Goal: Task Accomplishment & Management: Use online tool/utility

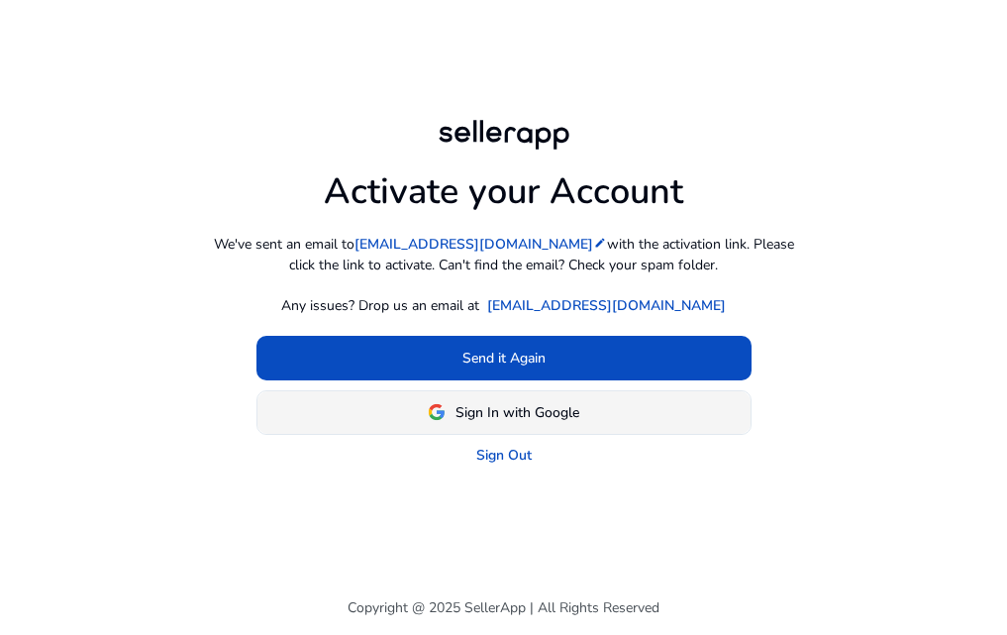
click at [560, 423] on span "Sign In with Google" at bounding box center [518, 412] width 124 height 21
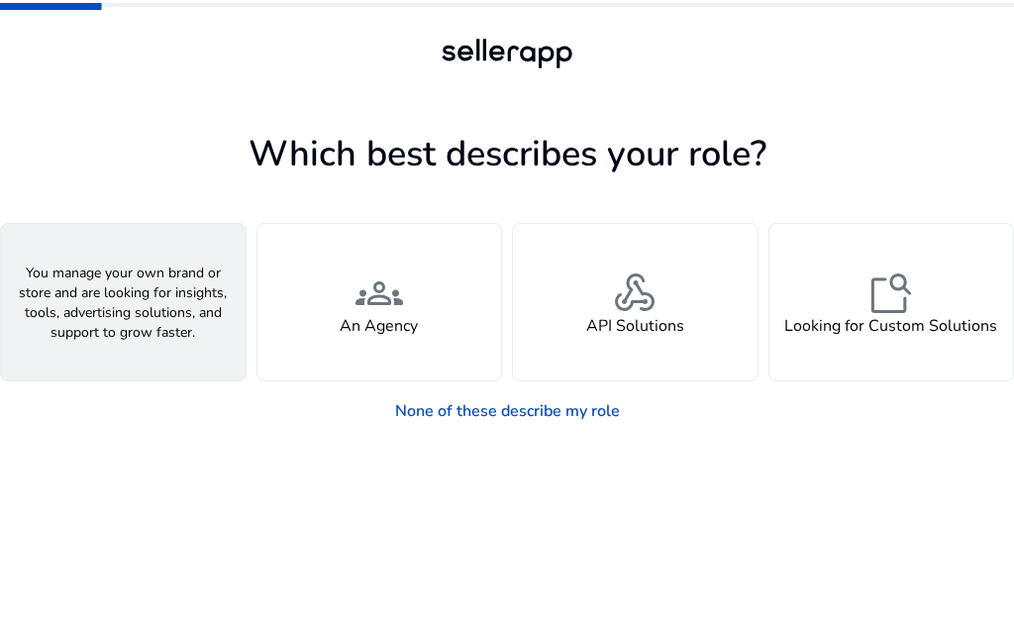
click at [121, 317] on span "person" at bounding box center [123, 293] width 48 height 48
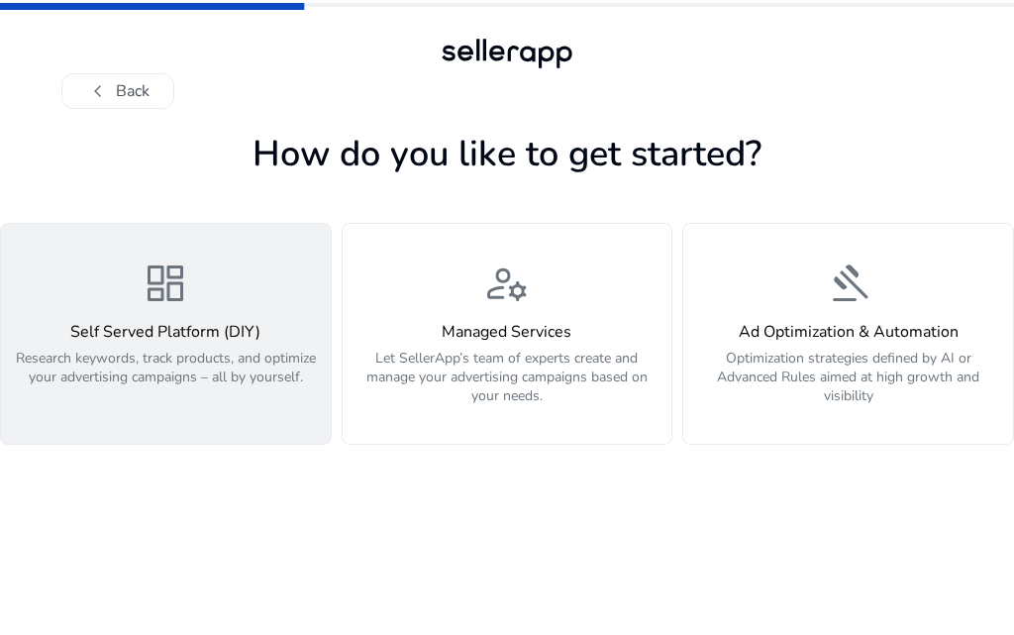
click at [239, 400] on p "Research keywords, track products, and optimize your advertising campaigns – al…" at bounding box center [166, 378] width 306 height 59
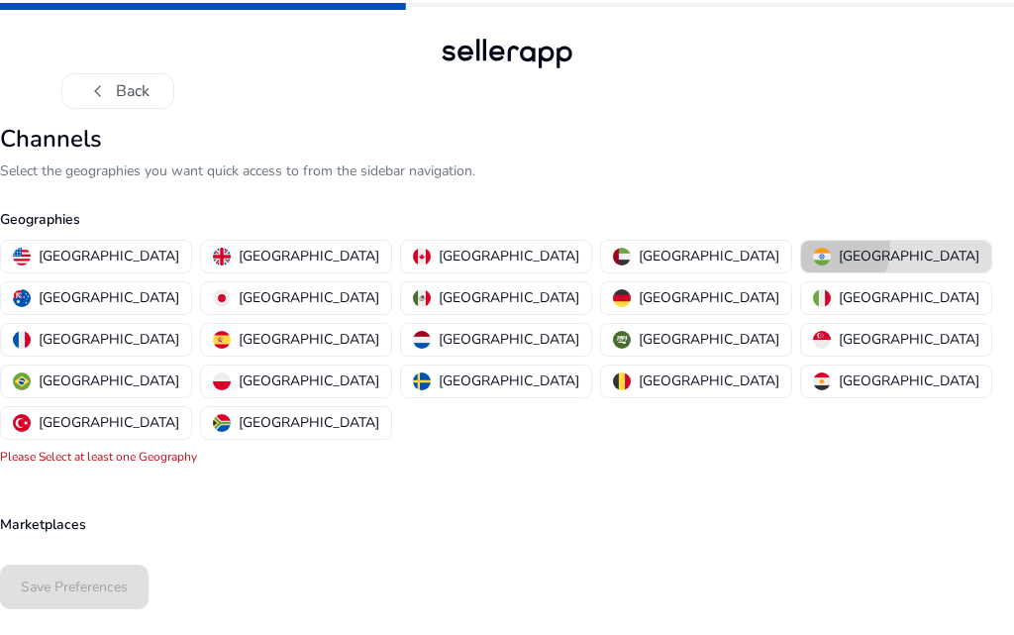
click at [813, 266] on div "[GEOGRAPHIC_DATA]" at bounding box center [896, 256] width 166 height 21
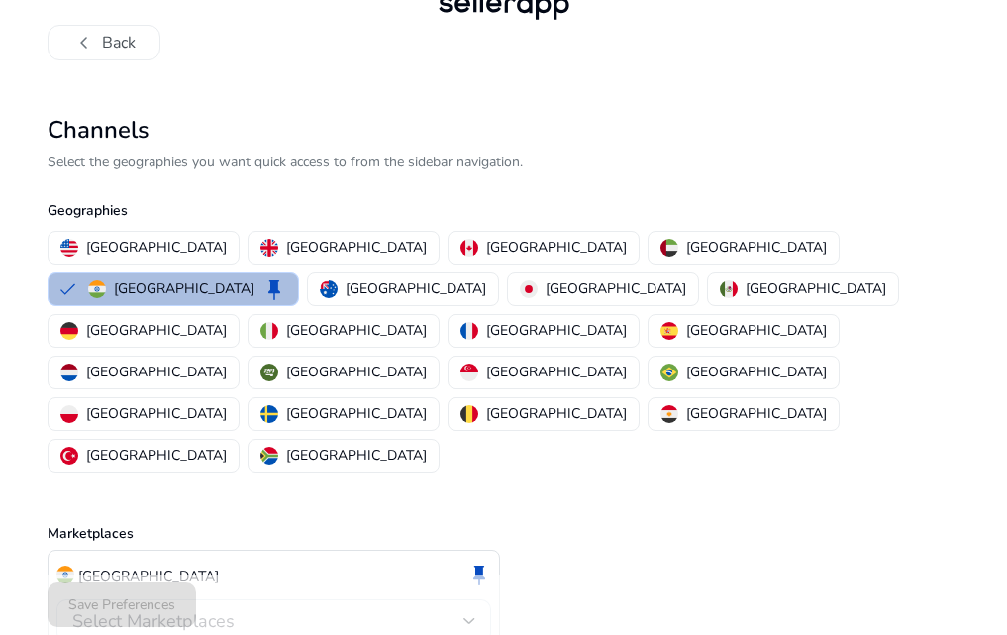
scroll to position [55, 0]
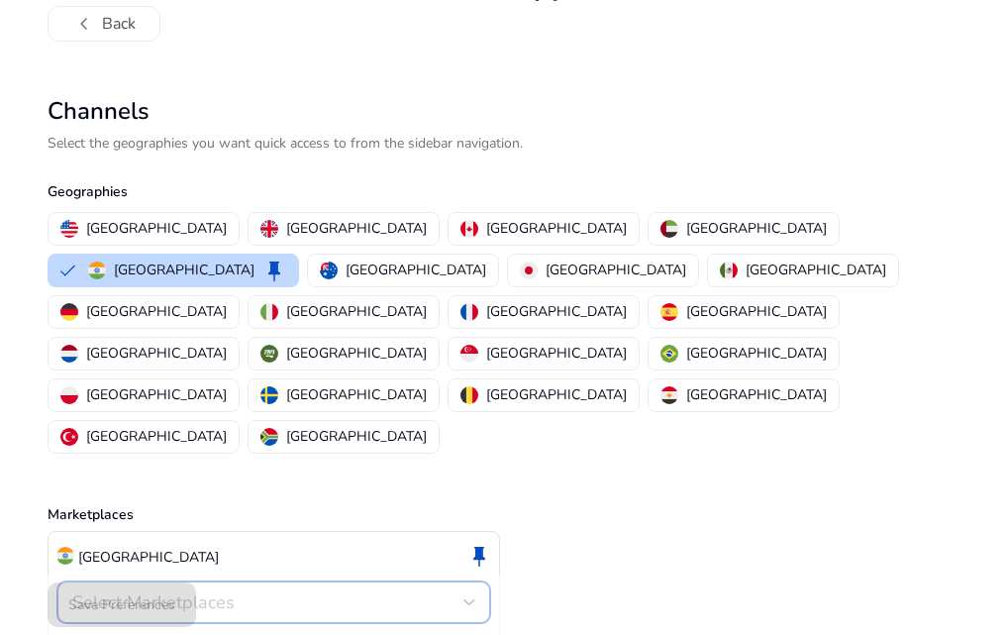
click at [267, 591] on div "Select Marketplaces" at bounding box center [267, 602] width 391 height 22
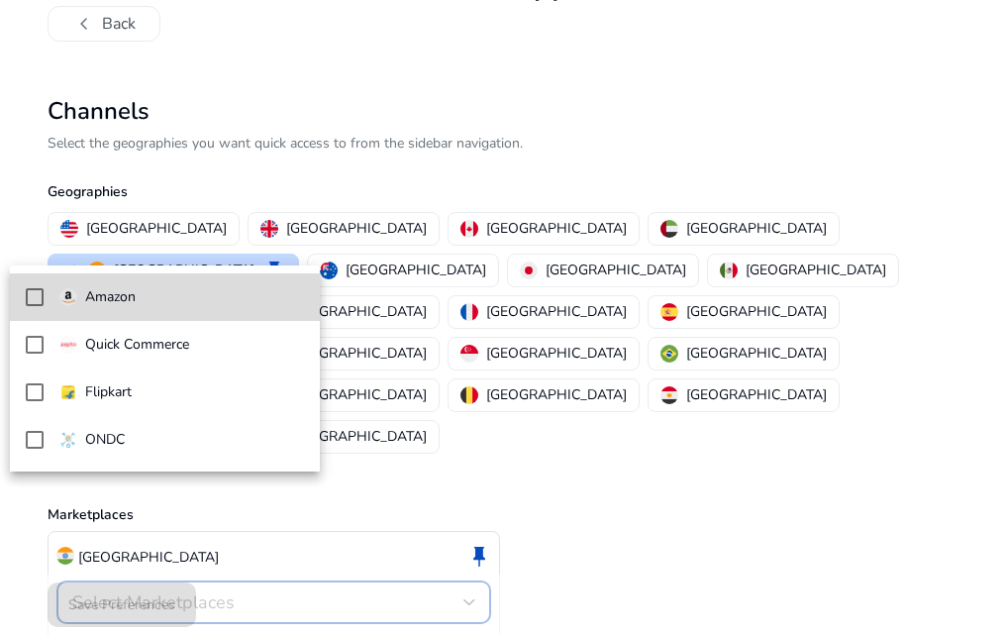
click at [26, 288] on mat-pseudo-checkbox at bounding box center [35, 297] width 18 height 18
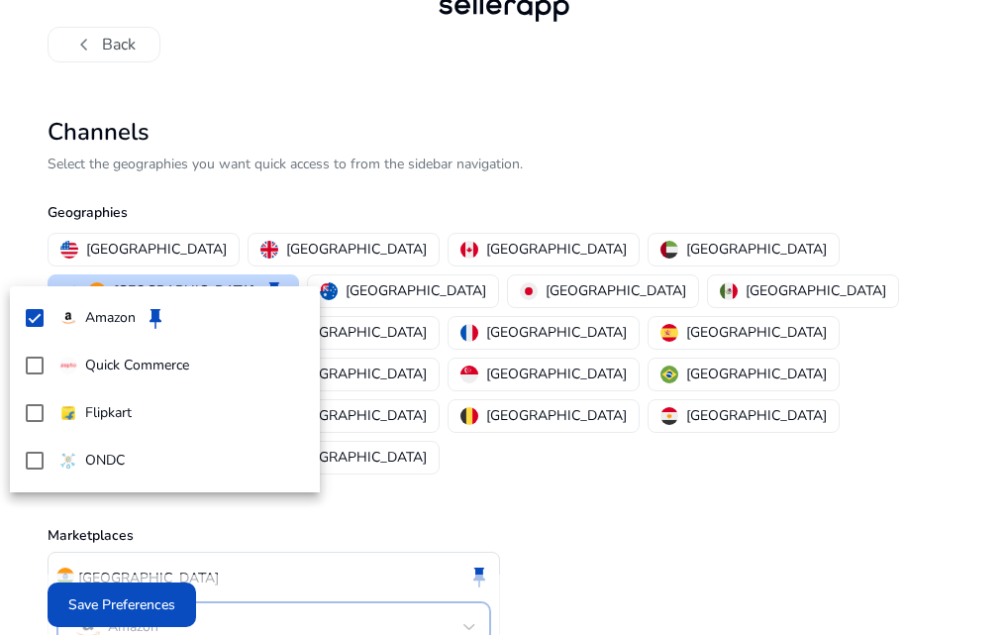
click at [121, 614] on div at bounding box center [503, 317] width 1007 height 635
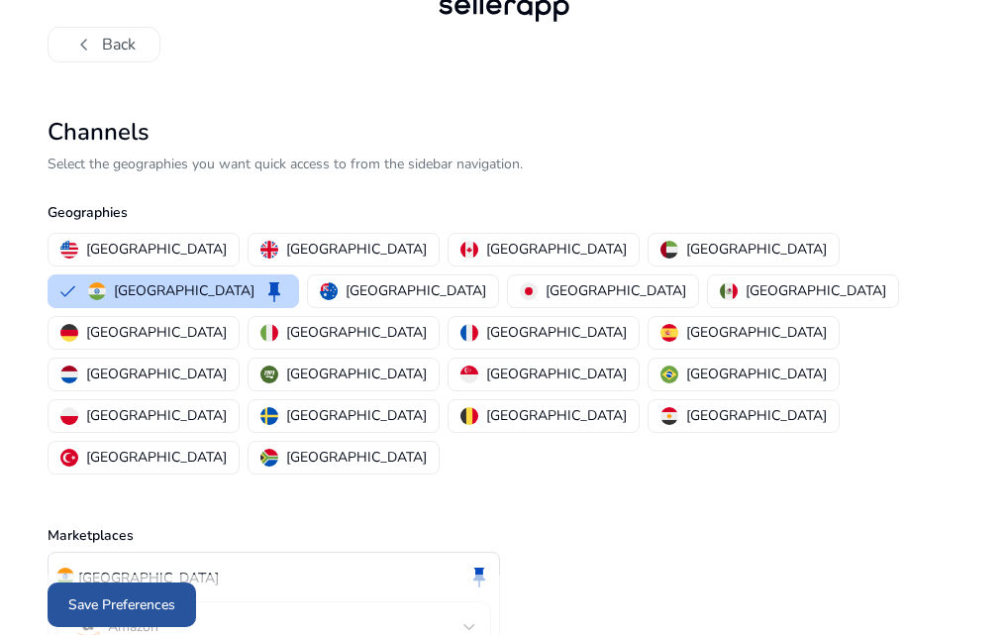
click at [116, 612] on span "Save Preferences" at bounding box center [121, 604] width 107 height 21
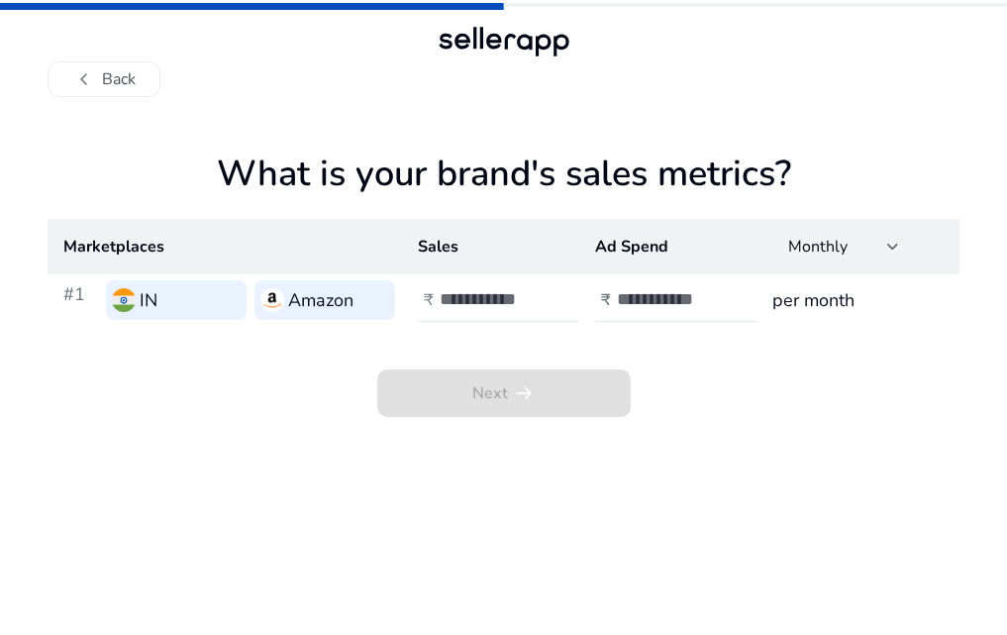
scroll to position [0, 0]
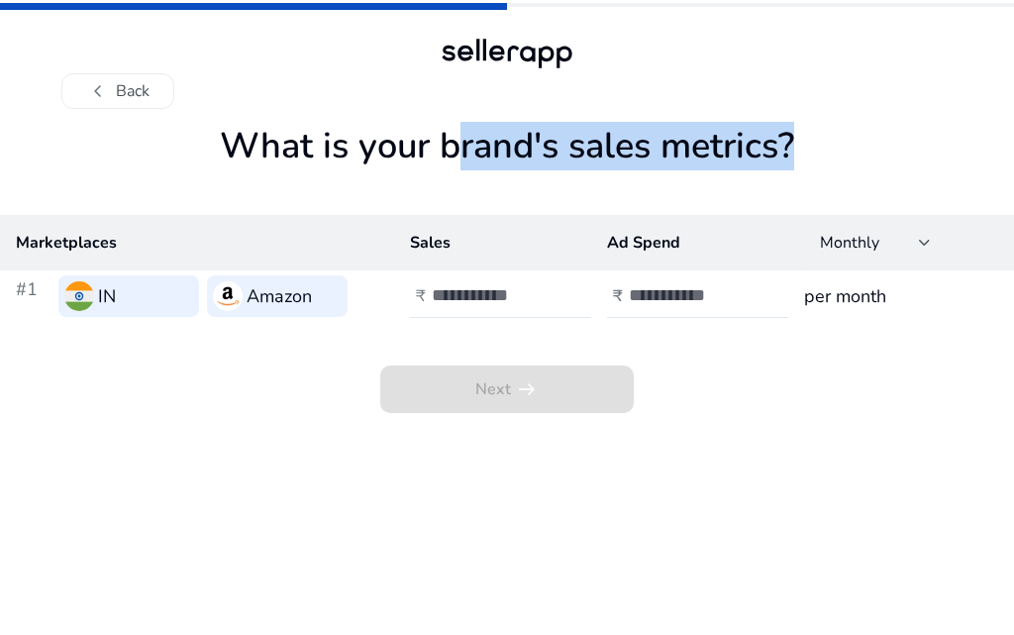
drag, startPoint x: 433, startPoint y: 166, endPoint x: 812, endPoint y: 168, distance: 379.3
click at [812, 168] on h1 "What is your brand's sales metrics?" at bounding box center [507, 170] width 1014 height 90
copy h1 "brand's sales metrics"
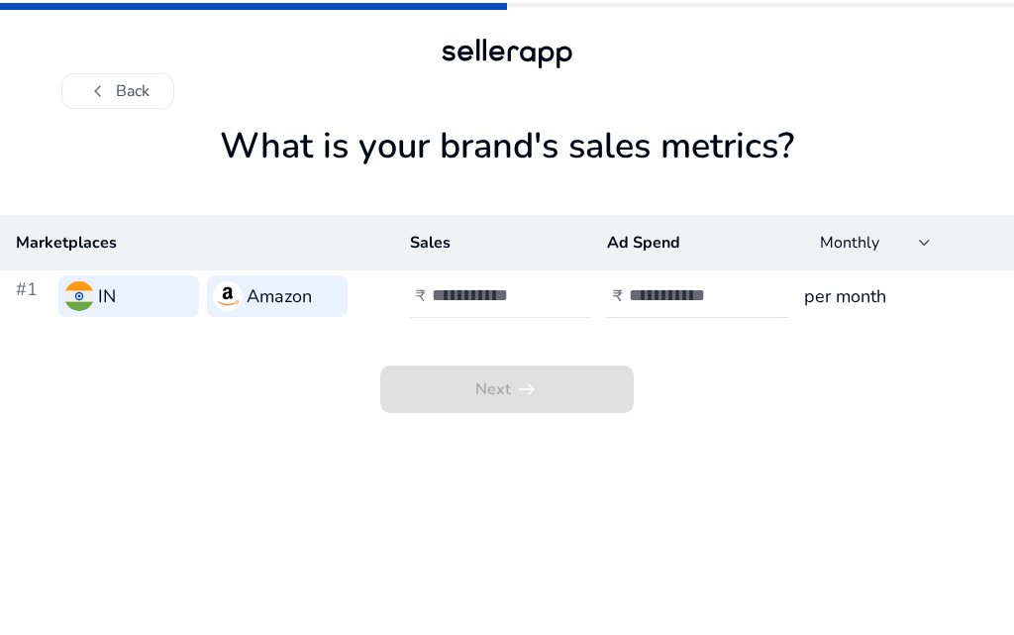
click at [494, 306] on input "number" at bounding box center [499, 295] width 134 height 22
type input "*"
click at [675, 348] on div "Next arrow_right_alt" at bounding box center [507, 367] width 1014 height 91
click at [691, 306] on input "number" at bounding box center [696, 295] width 134 height 22
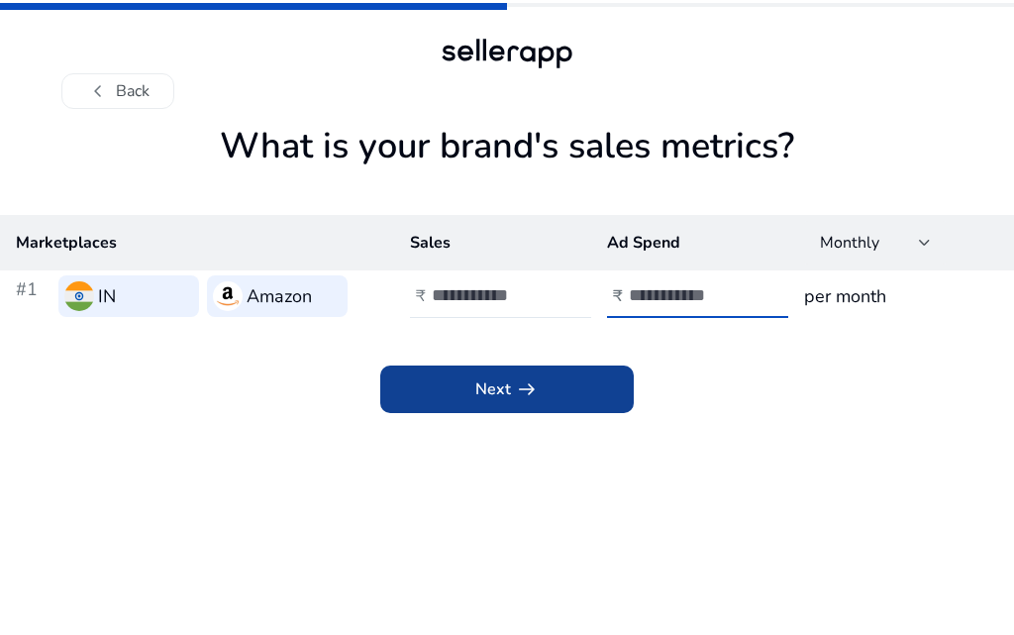
type input "*"
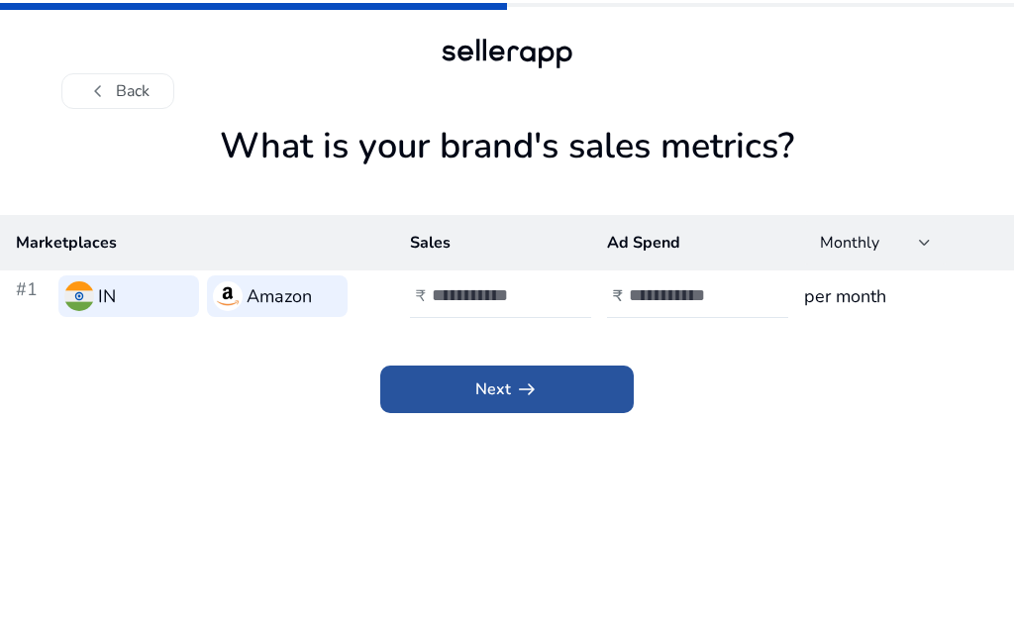
click at [553, 413] on span at bounding box center [507, 389] width 254 height 48
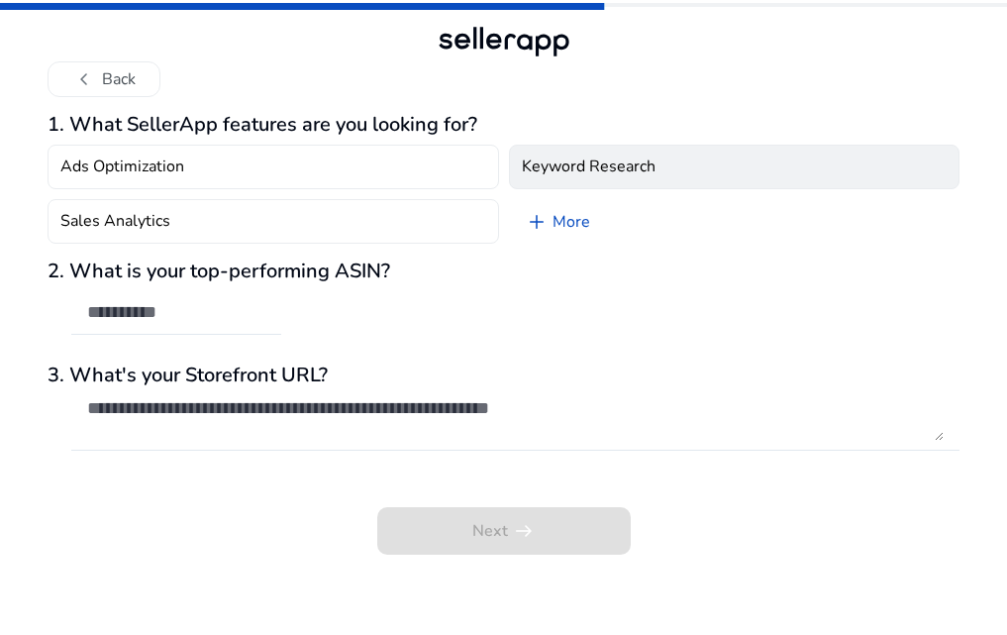
click at [597, 176] on h4 "Keyword Research" at bounding box center [589, 166] width 134 height 19
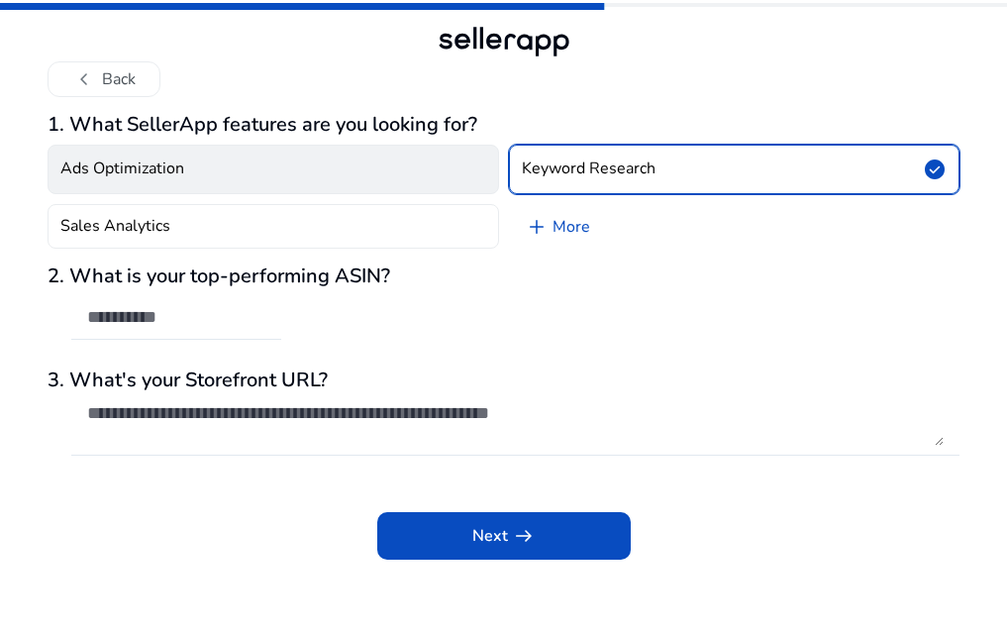
scroll to position [4, 0]
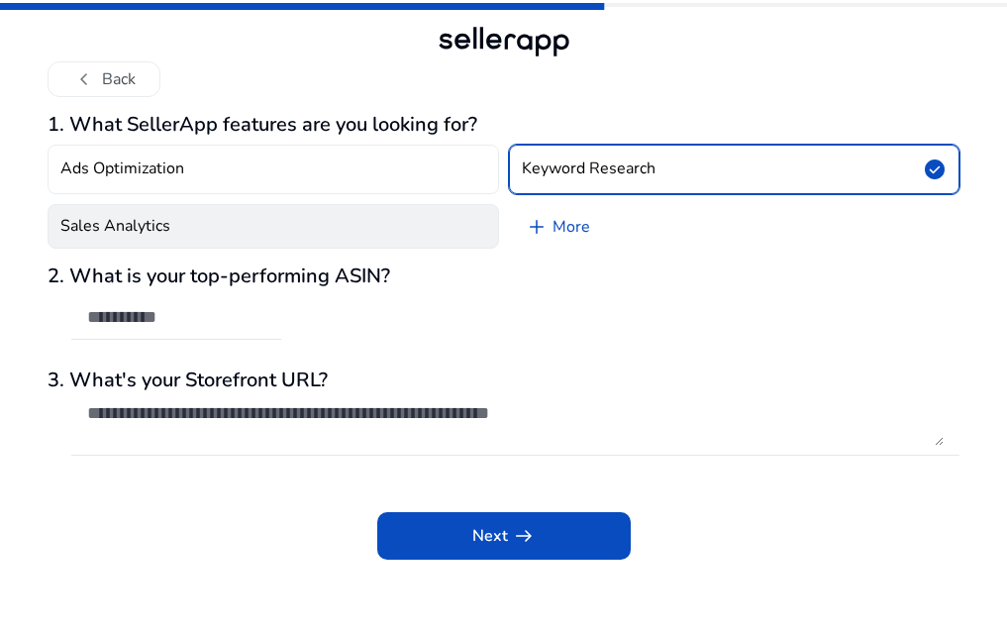
click at [193, 249] on button "Sales Analytics" at bounding box center [274, 226] width 452 height 45
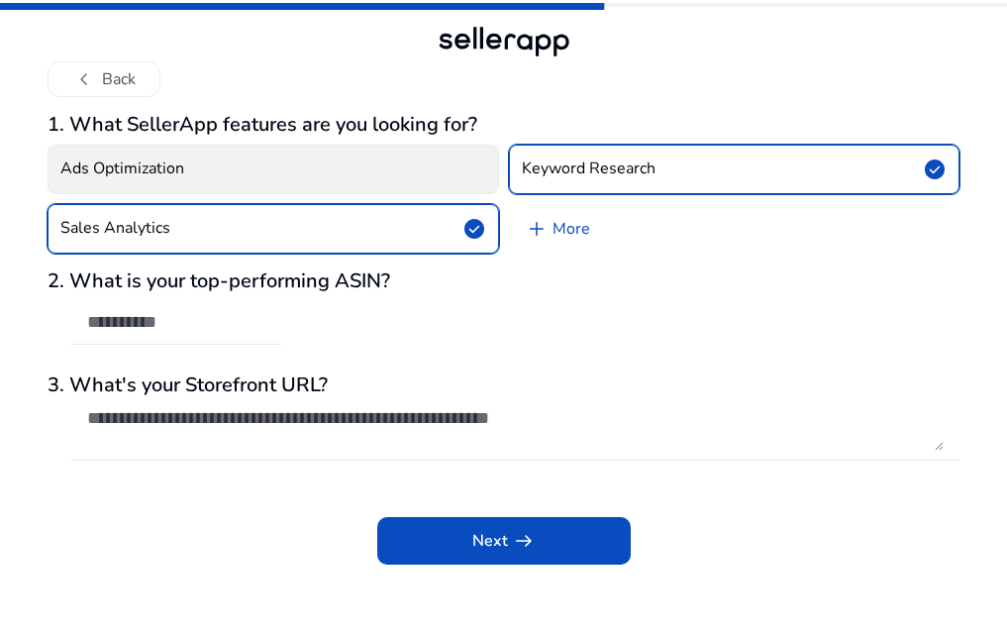
click at [137, 178] on h4 "Ads Optimization" at bounding box center [122, 168] width 124 height 19
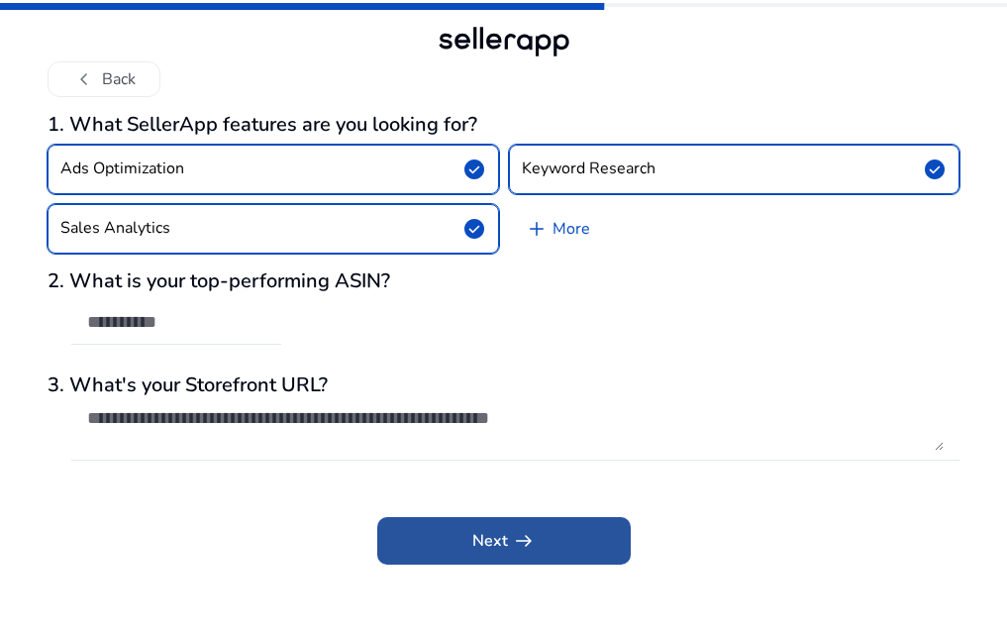
click at [578, 565] on span at bounding box center [504, 541] width 254 height 48
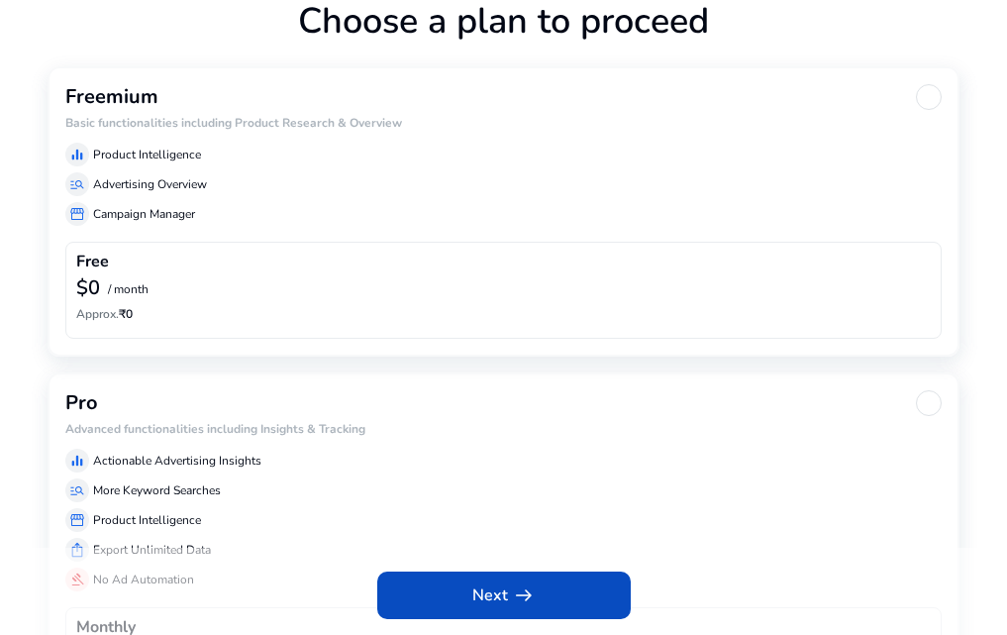
scroll to position [163, 0]
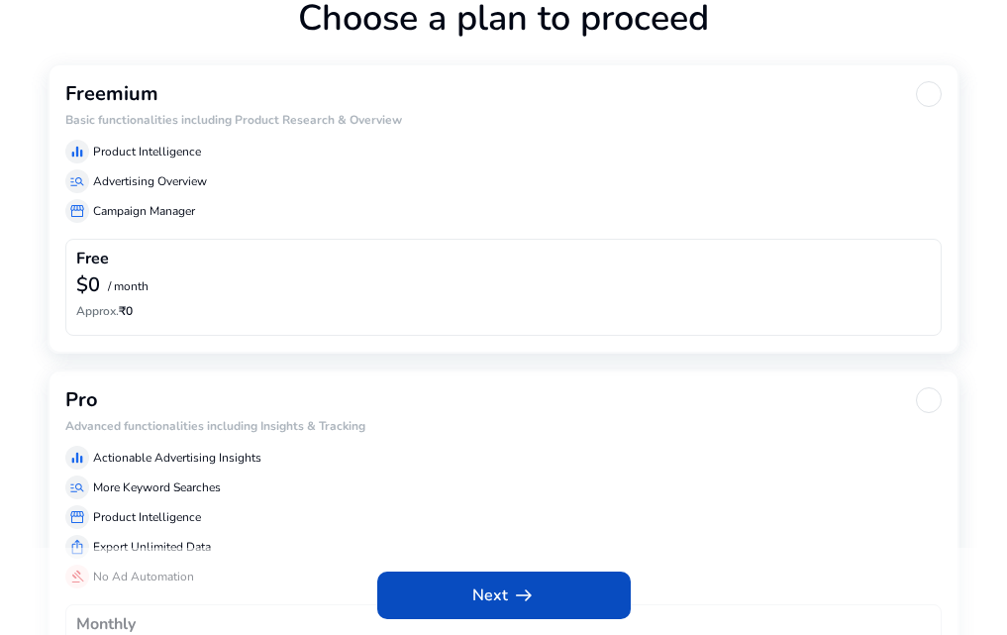
click at [197, 353] on div "Freemium Basic functionalities including Product Research & Overview equalizer …" at bounding box center [504, 207] width 912 height 289
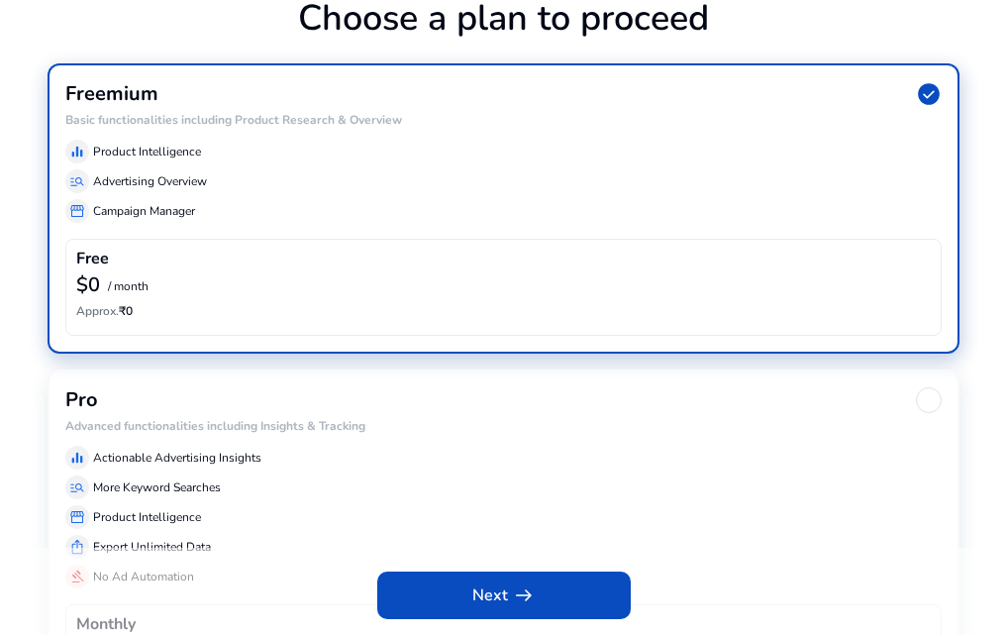
scroll to position [149, 0]
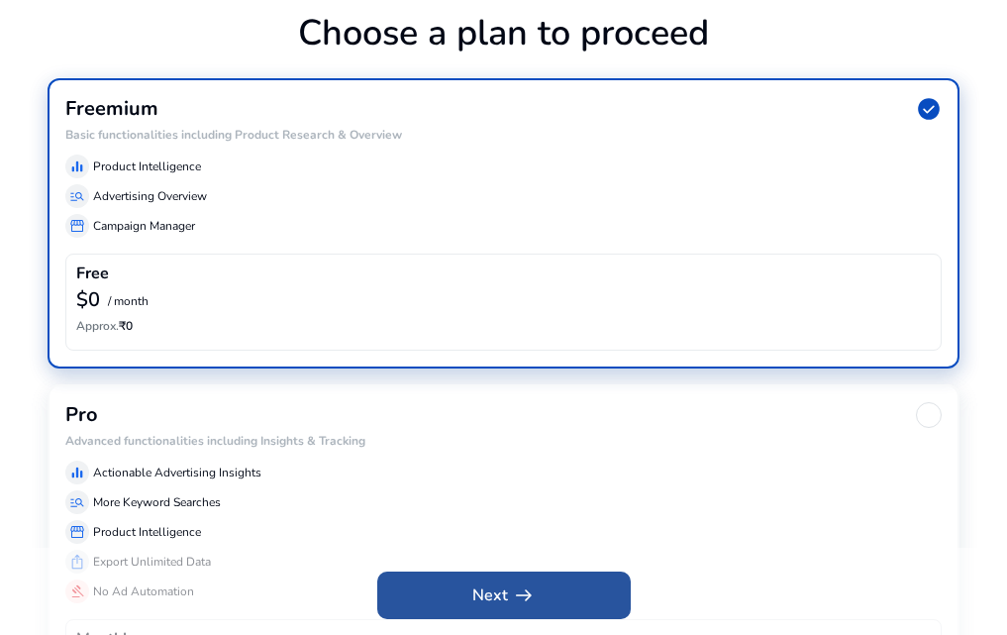
click at [593, 592] on span at bounding box center [504, 595] width 254 height 48
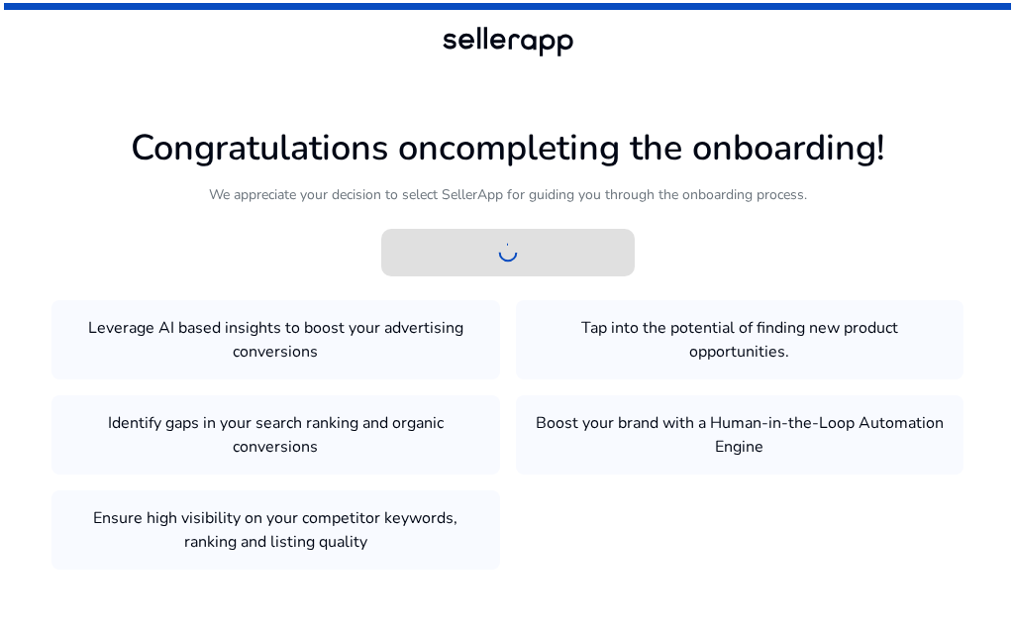
scroll to position [0, 0]
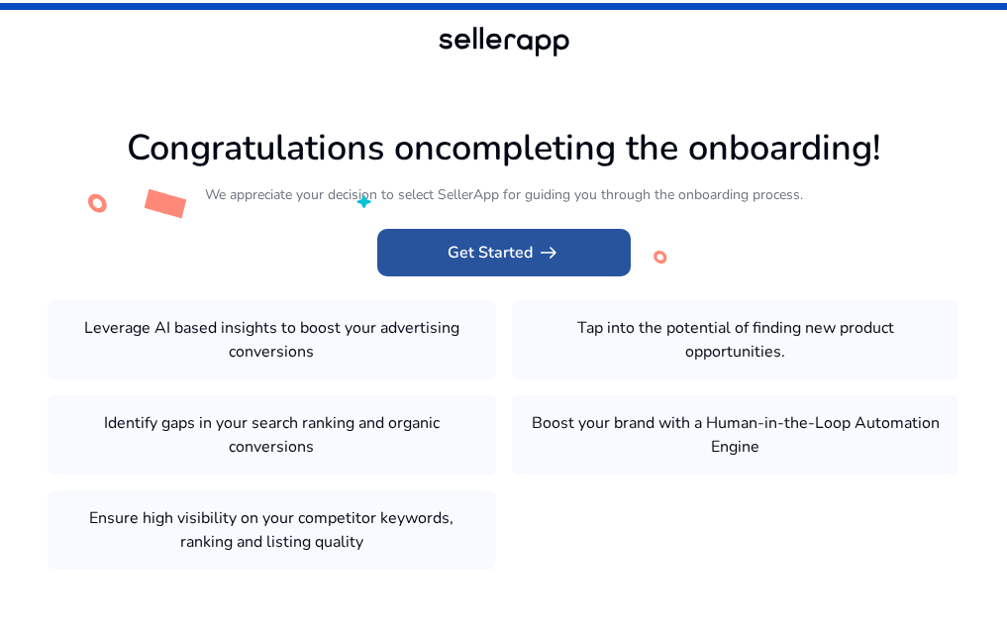
click at [598, 276] on span at bounding box center [504, 253] width 254 height 48
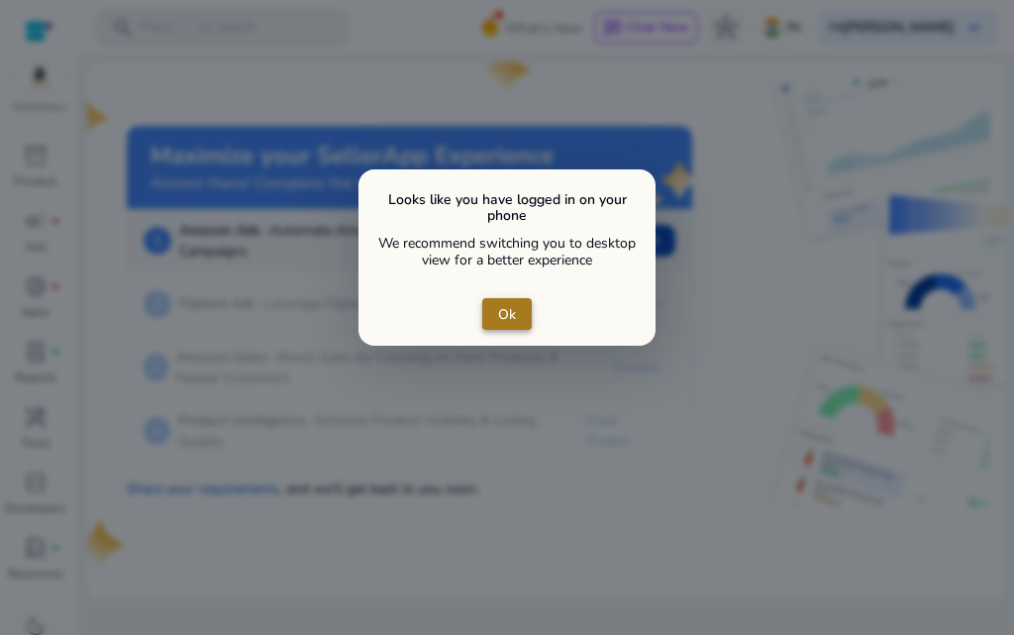
click at [506, 324] on span "Ok" at bounding box center [507, 314] width 18 height 21
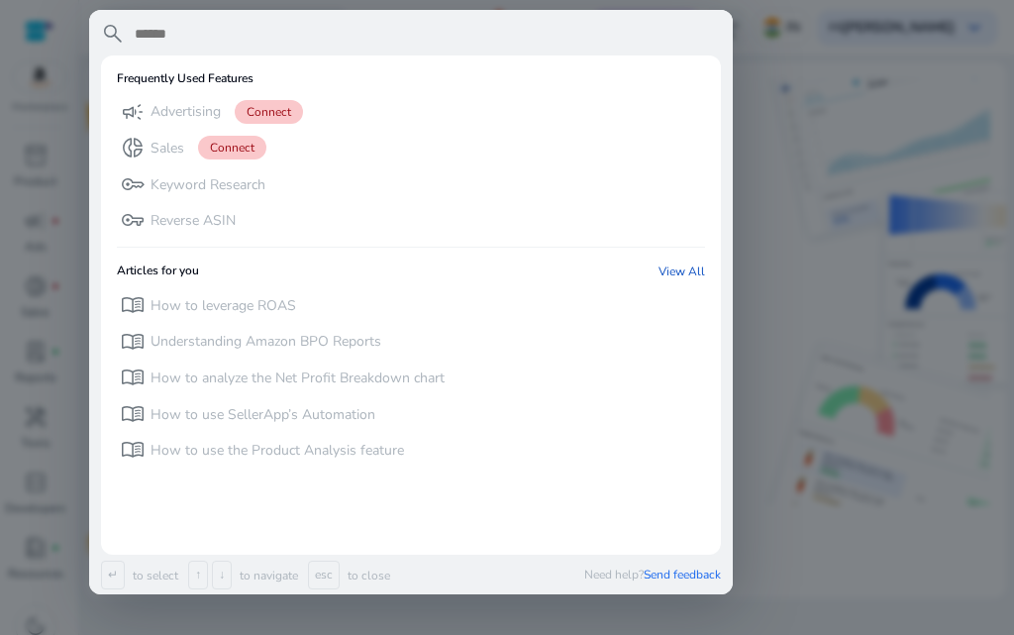
type input "*"
click at [1006, 244] on div at bounding box center [507, 317] width 1014 height 635
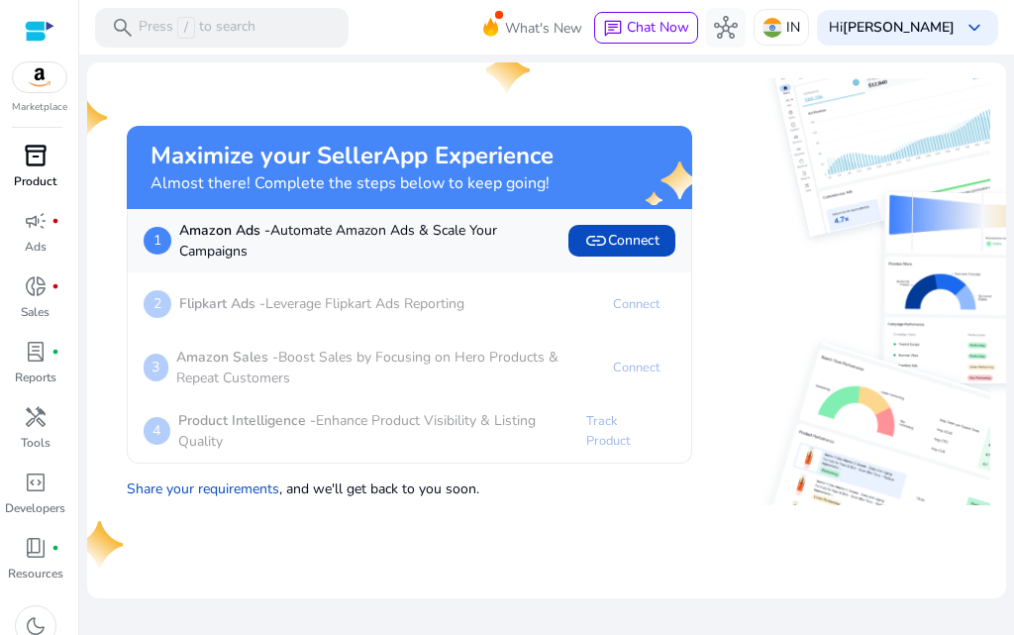
click at [21, 171] on div "inventory_2" at bounding box center [35, 156] width 55 height 32
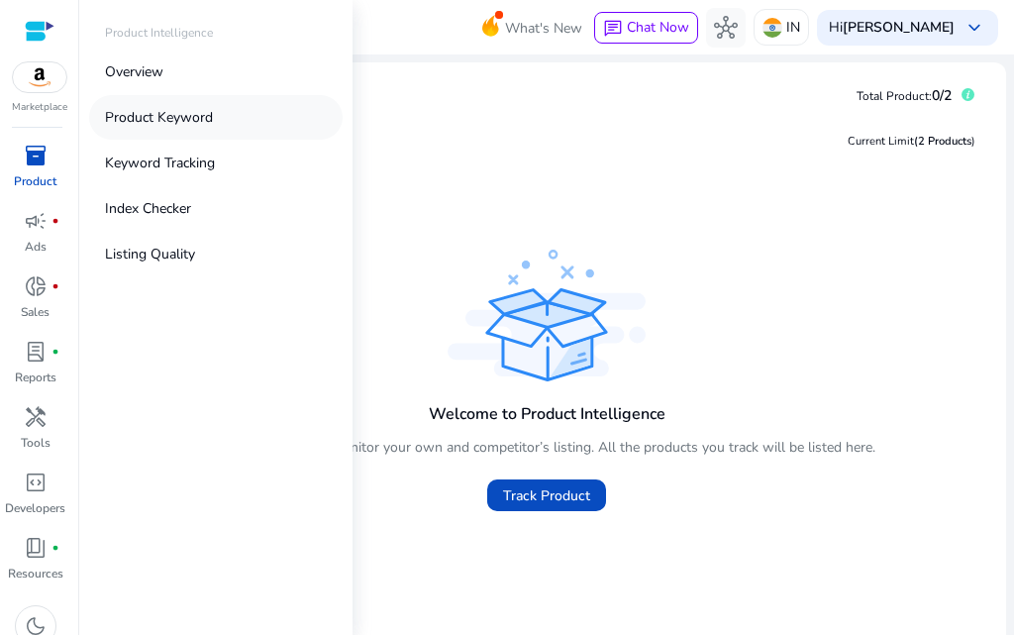
click at [179, 127] on p "Product Keyword" at bounding box center [159, 117] width 108 height 21
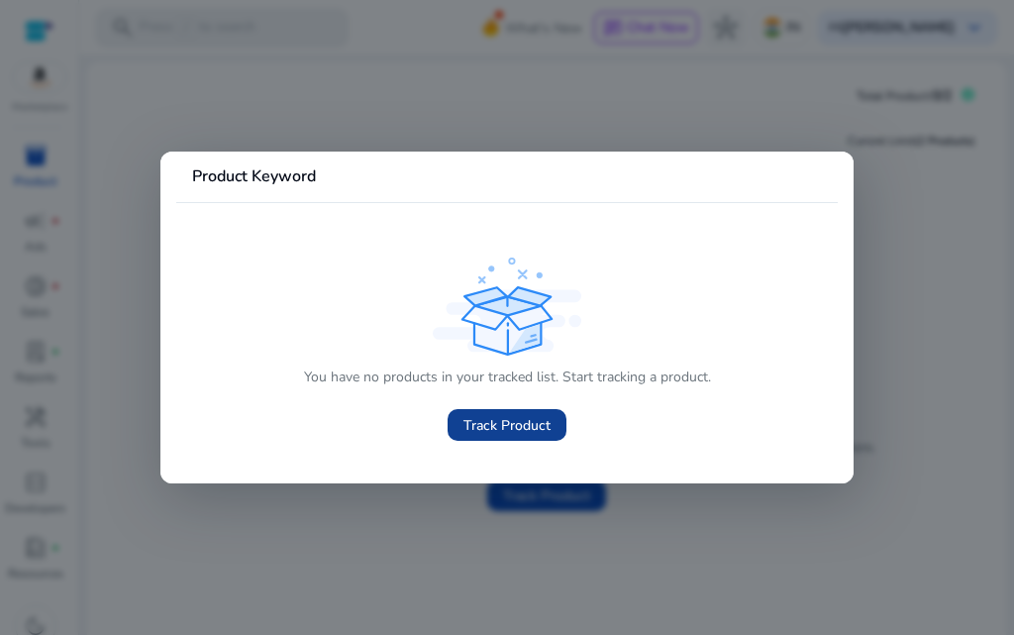
click at [508, 422] on span "Track Product" at bounding box center [507, 425] width 87 height 21
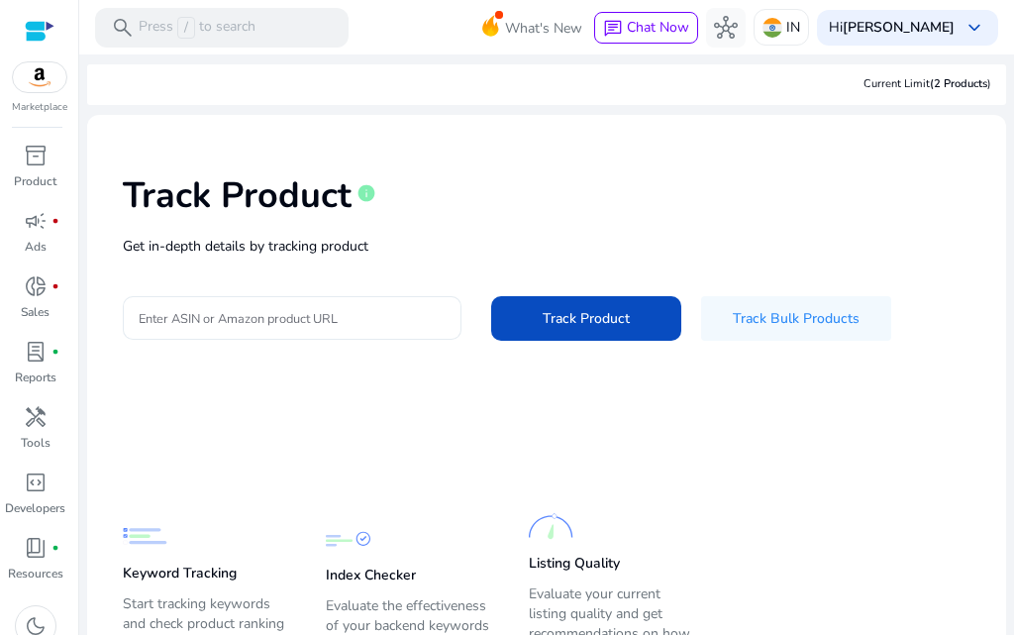
click at [265, 327] on div at bounding box center [292, 318] width 307 height 44
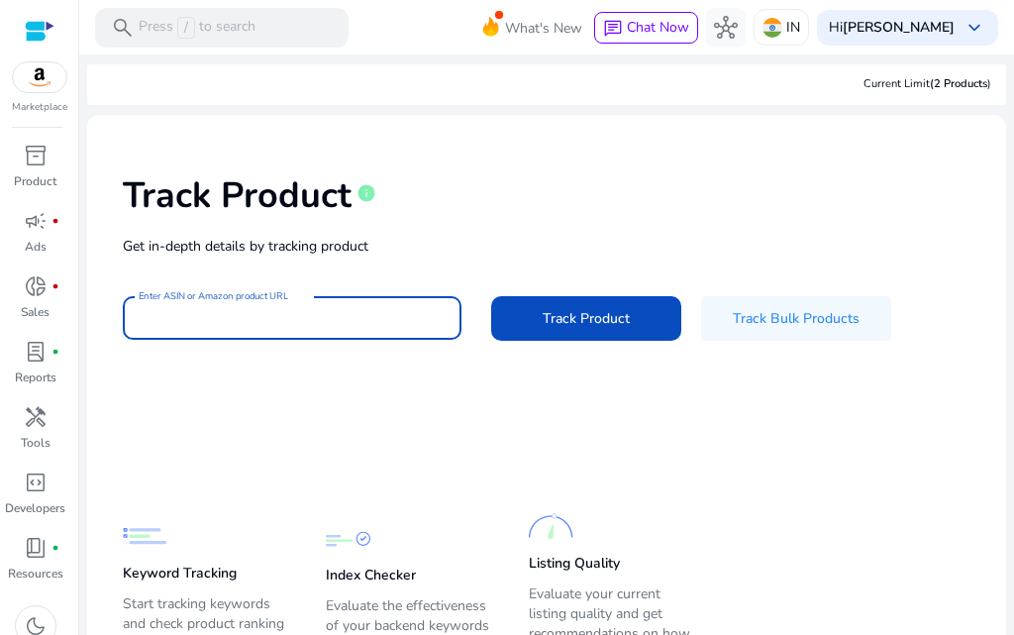
click at [263, 329] on input "Enter ASIN or Amazon product URL" at bounding box center [292, 318] width 307 height 22
paste input "**********"
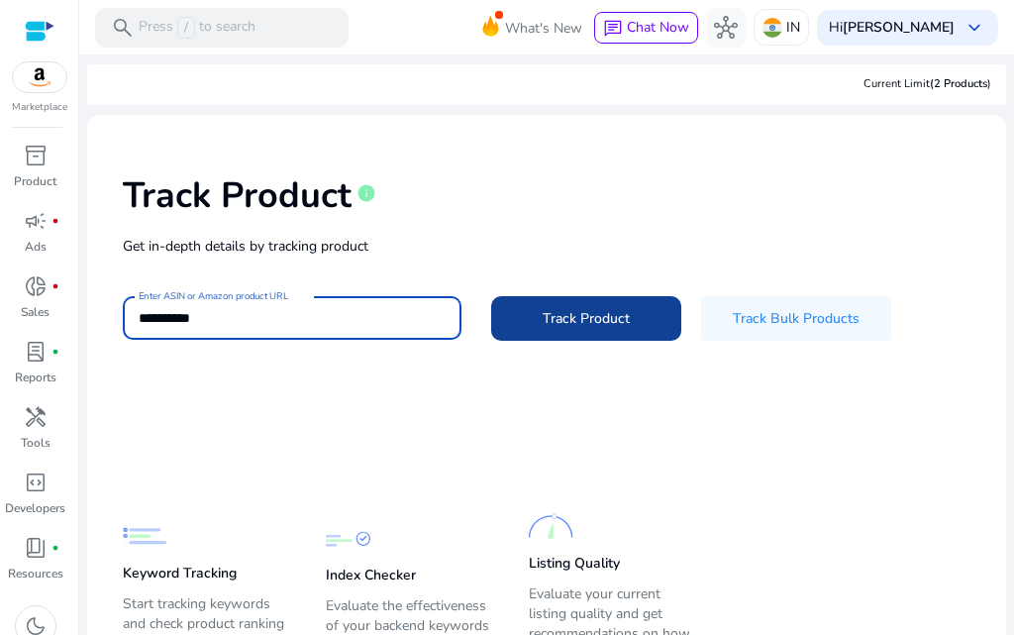
type input "**********"
click at [630, 328] on span "Track Product" at bounding box center [586, 318] width 87 height 21
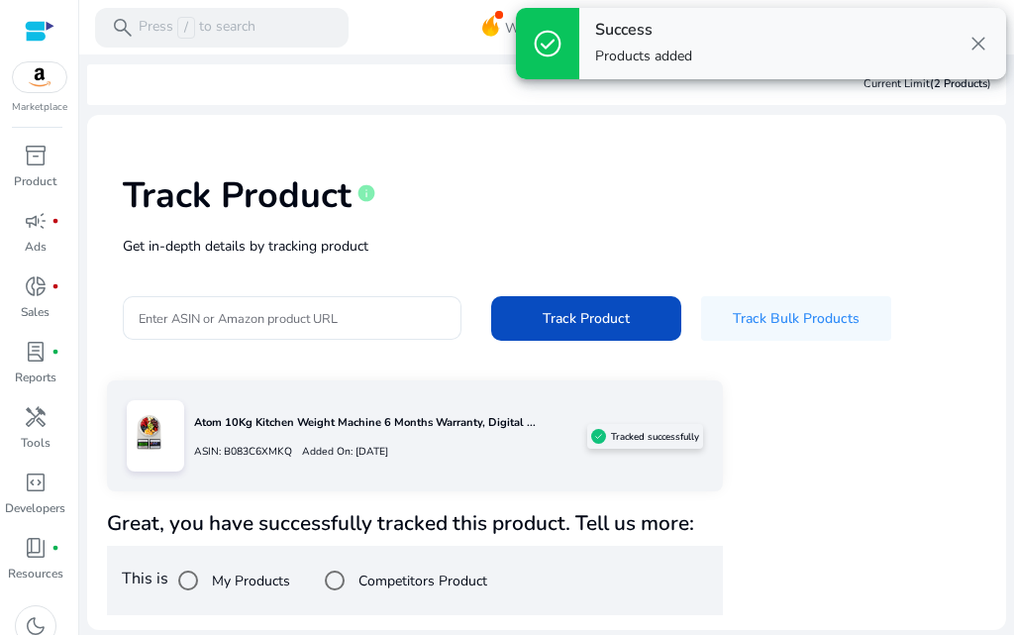
scroll to position [47, 0]
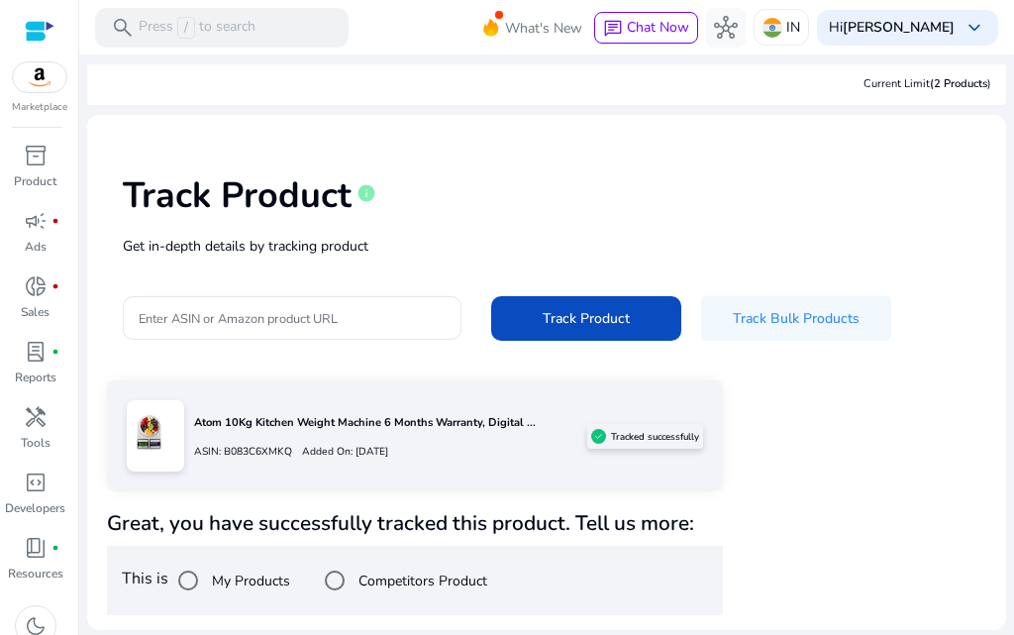
click at [354, 449] on div "Atom 10Kg Kitchen Weight Machine 6 Months Warranty, Digital ... ASIN: B083C6XMK…" at bounding box center [415, 435] width 616 height 111
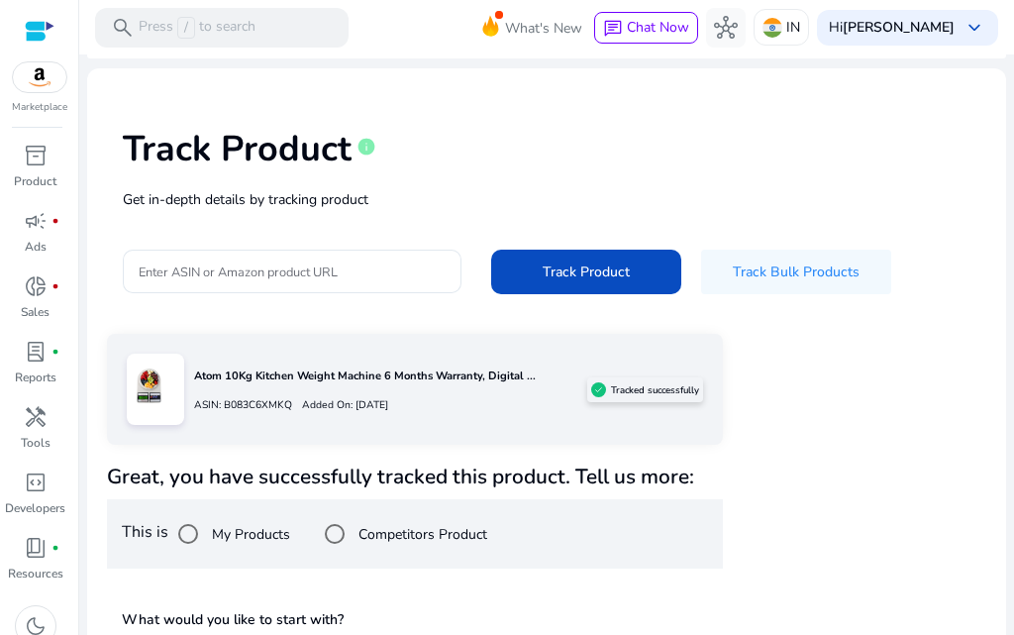
click at [592, 436] on div "Atom 10Kg Kitchen Weight Machine 6 Months Warranty, Digital ... ASIN: B083C6XMK…" at bounding box center [415, 389] width 616 height 111
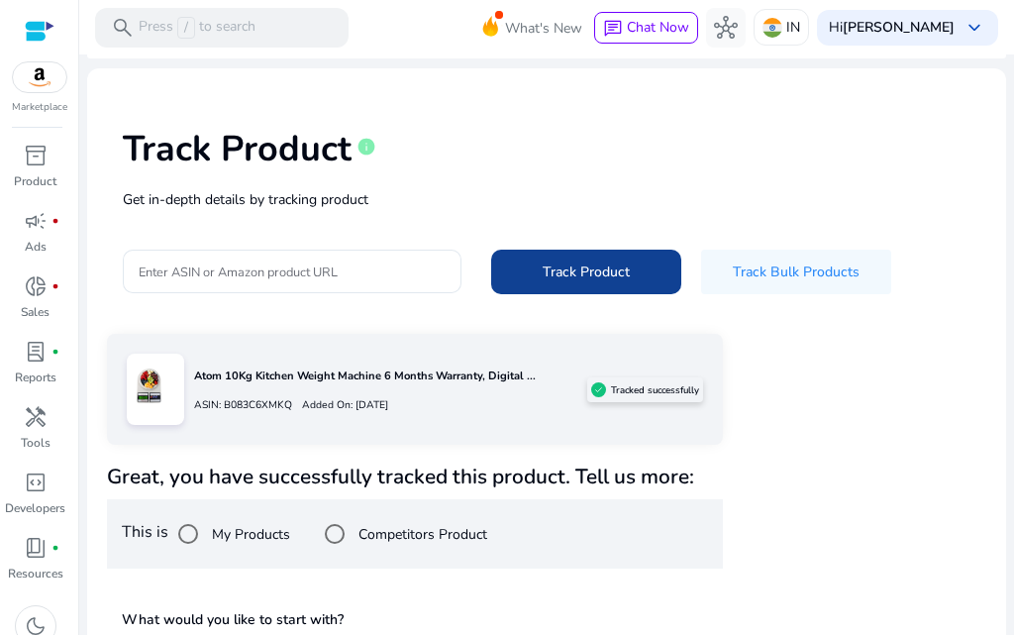
click at [511, 296] on span at bounding box center [586, 273] width 190 height 48
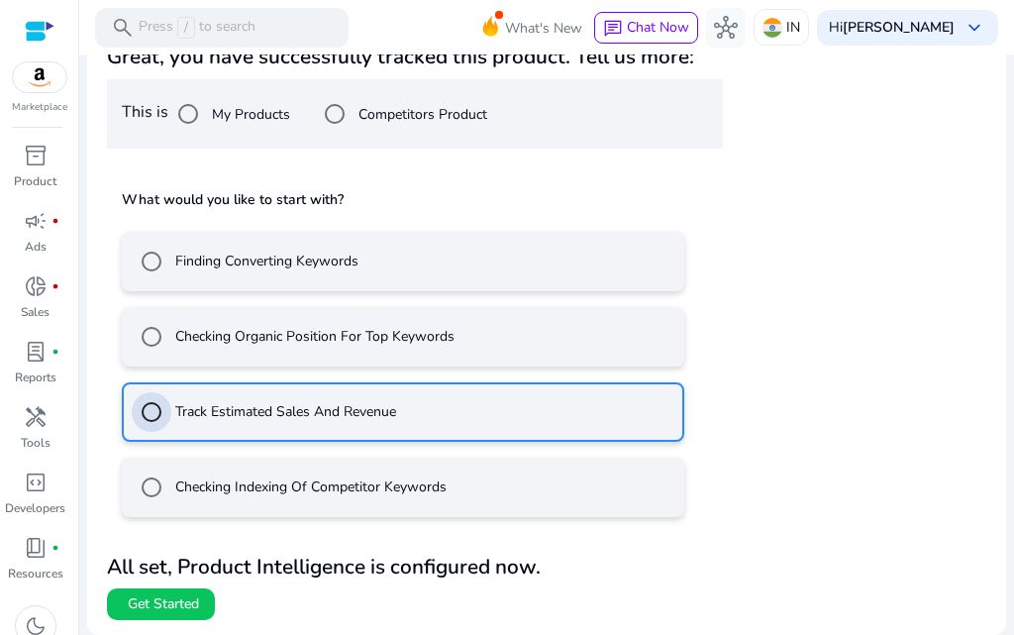
scroll to position [578, 0]
click at [180, 601] on span "Get Started" at bounding box center [163, 604] width 71 height 20
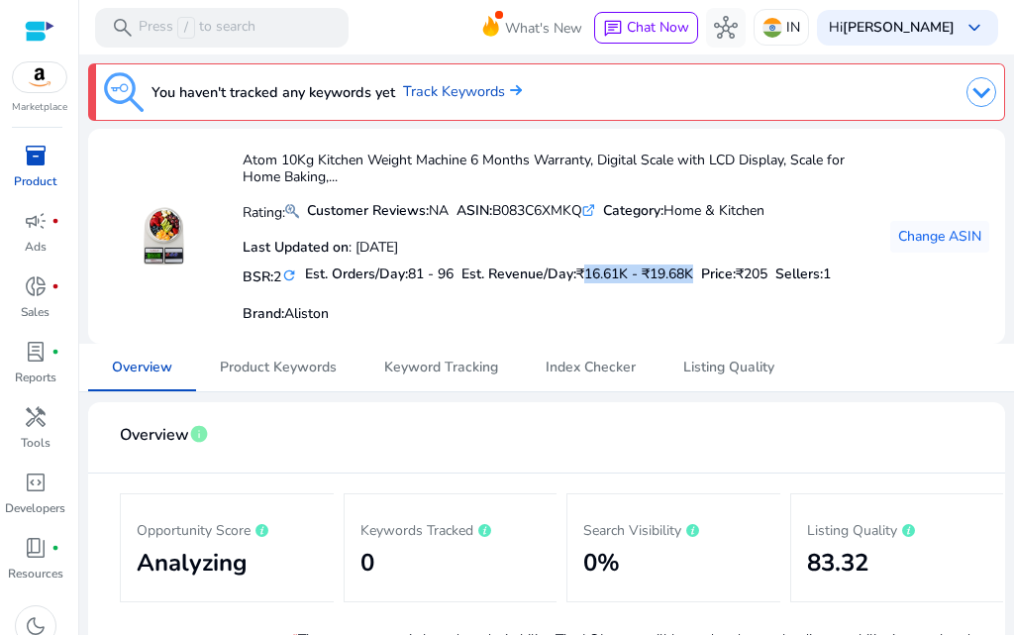
drag, startPoint x: 641, startPoint y: 295, endPoint x: 764, endPoint y: 295, distance: 122.8
click at [693, 283] on span "₹16.61K - ₹19.68K" at bounding box center [634, 273] width 117 height 19
click at [783, 329] on div "BSR: 2 refresh Est. Orders/Day: 81 - 96 Est. Revenue/Day: ₹16.61K - ₹19.68K Pri…" at bounding box center [561, 293] width 636 height 71
drag, startPoint x: 436, startPoint y: 297, endPoint x: 492, endPoint y: 305, distance: 57.0
click at [492, 305] on div "BSR: 2 refresh Est. Orders/Day: 81 - 96 Est. Revenue/Day: ₹16.61K - ₹19.68K Pri…" at bounding box center [561, 293] width 636 height 71
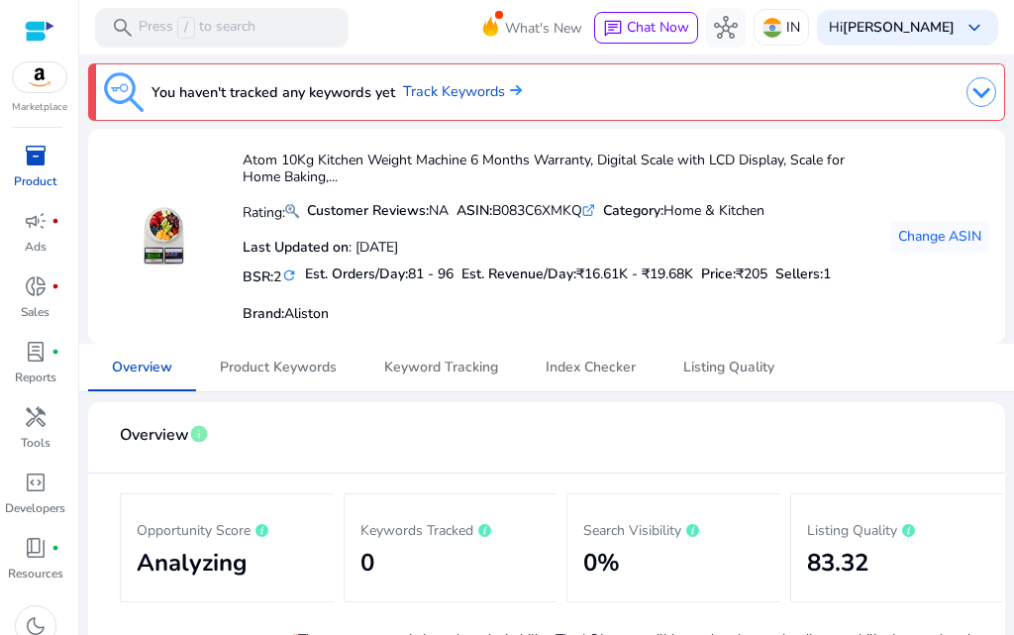
scroll to position [396, 0]
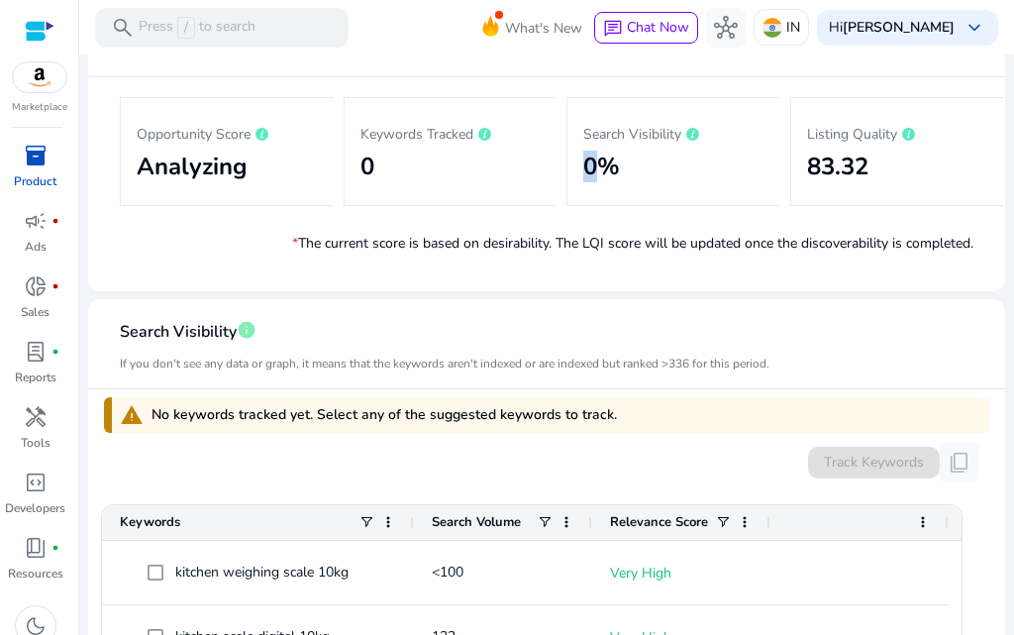
drag, startPoint x: 577, startPoint y: 195, endPoint x: 609, endPoint y: 195, distance: 31.7
click at [609, 195] on div "Search Visibility 0%" at bounding box center [674, 151] width 214 height 109
drag, startPoint x: 804, startPoint y: 194, endPoint x: 872, endPoint y: 195, distance: 67.4
click at [872, 181] on h2 "83.32" at bounding box center [897, 167] width 181 height 29
click at [467, 291] on mat-card "Overview info Opportunity Score Analyzing Keywords Tracked 0 Search Visibility …" at bounding box center [546, 148] width 917 height 285
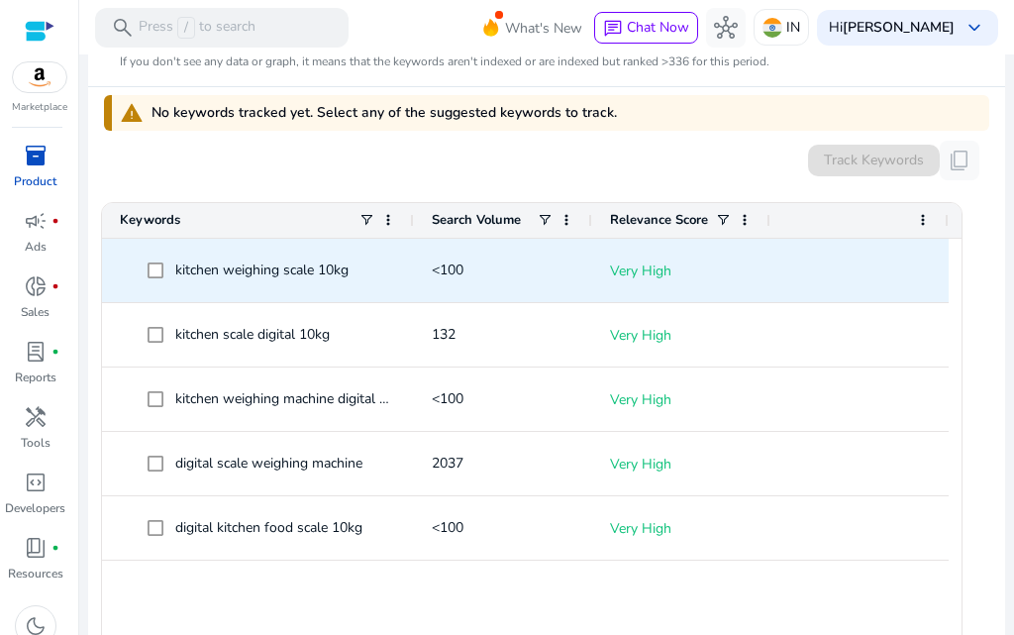
scroll to position [792, 0]
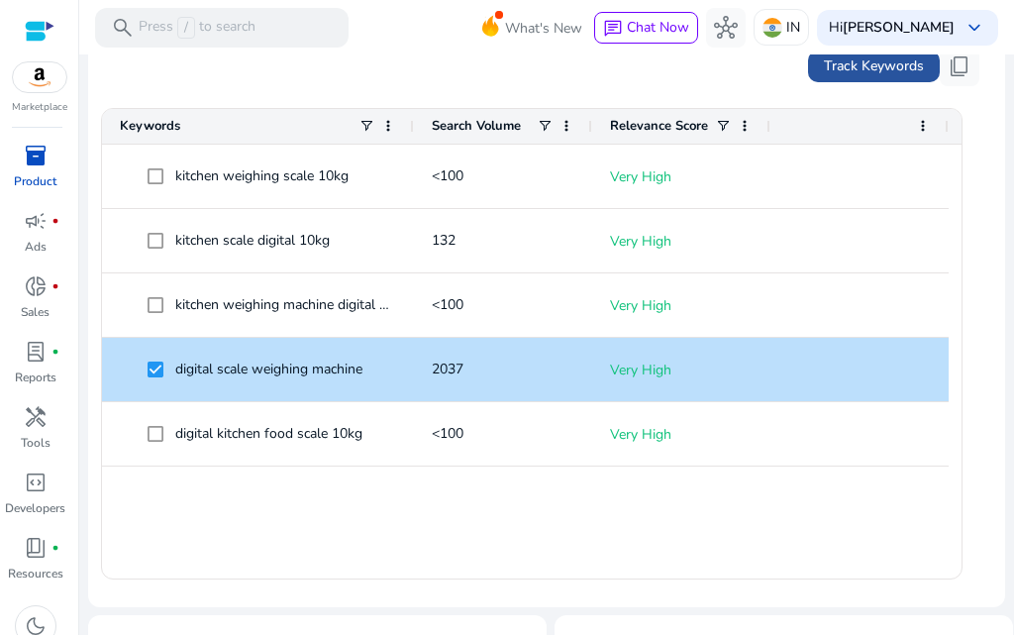
click at [824, 76] on span "Track Keywords" at bounding box center [874, 65] width 100 height 21
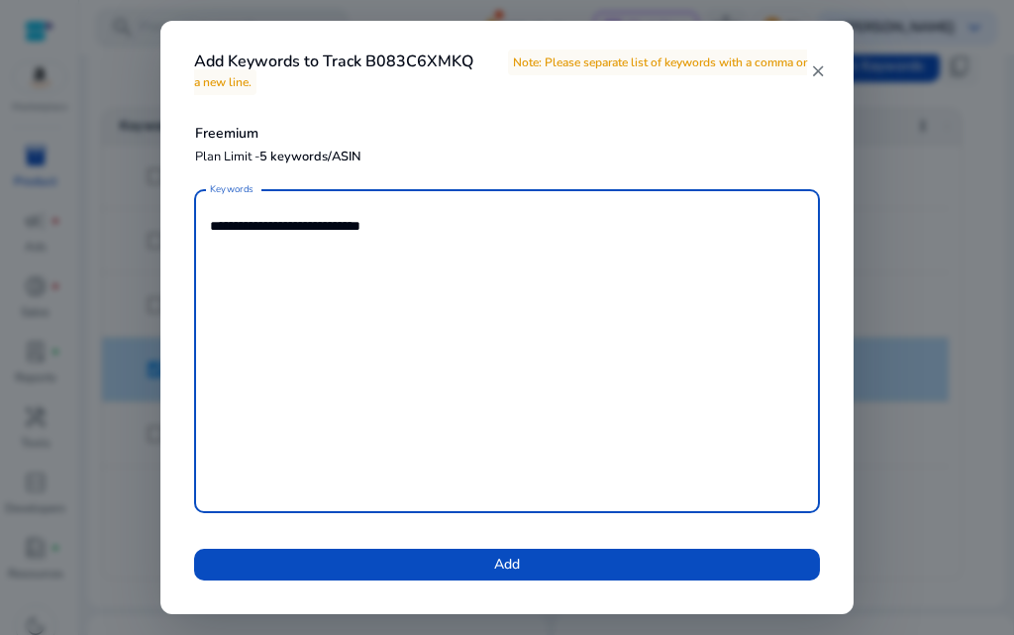
click at [816, 64] on mat-icon "close" at bounding box center [818, 71] width 16 height 18
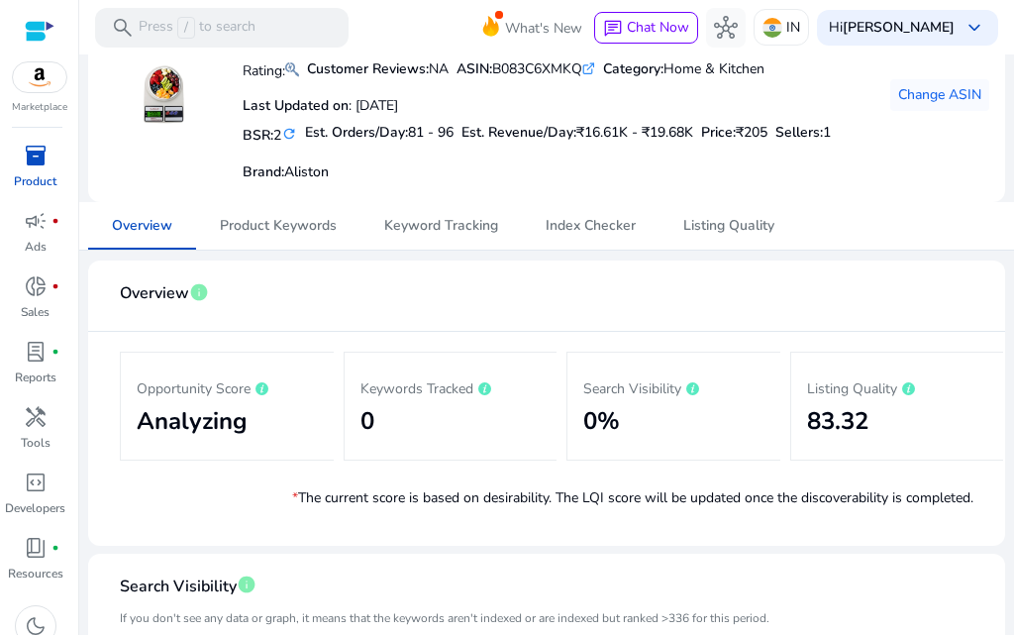
scroll to position [0, 0]
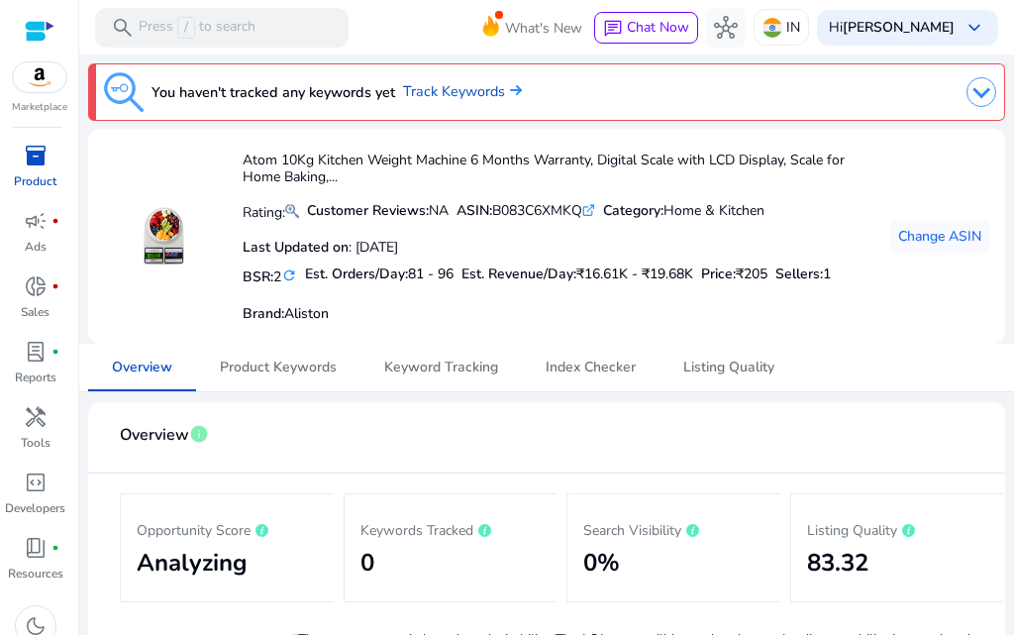
click at [54, 89] on img at bounding box center [39, 77] width 53 height 30
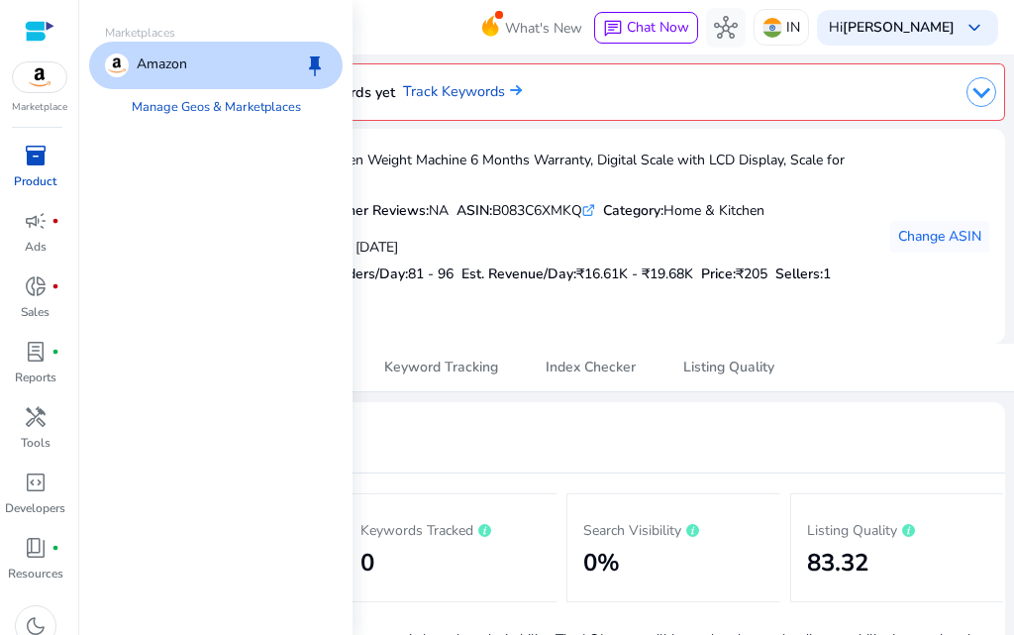
click at [206, 75] on div "Amazon keep" at bounding box center [216, 66] width 254 height 48
